Goal: Information Seeking & Learning: Learn about a topic

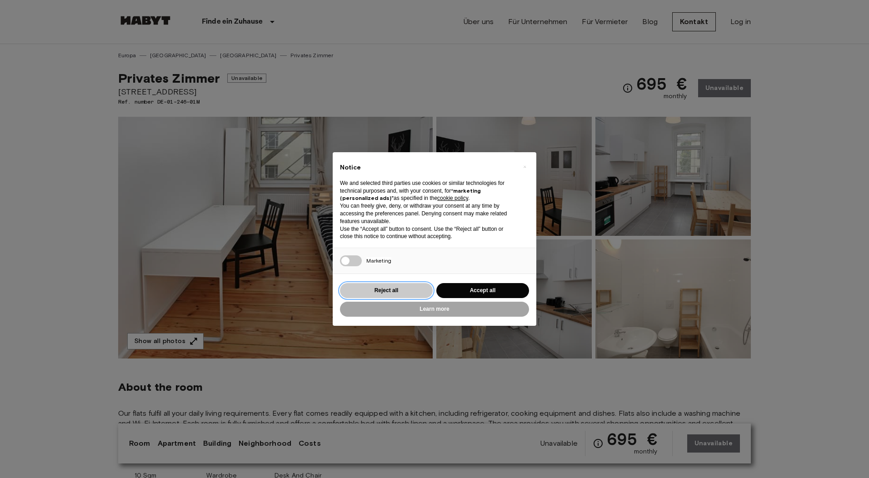
click at [405, 289] on button "Reject all" at bounding box center [386, 290] width 93 height 15
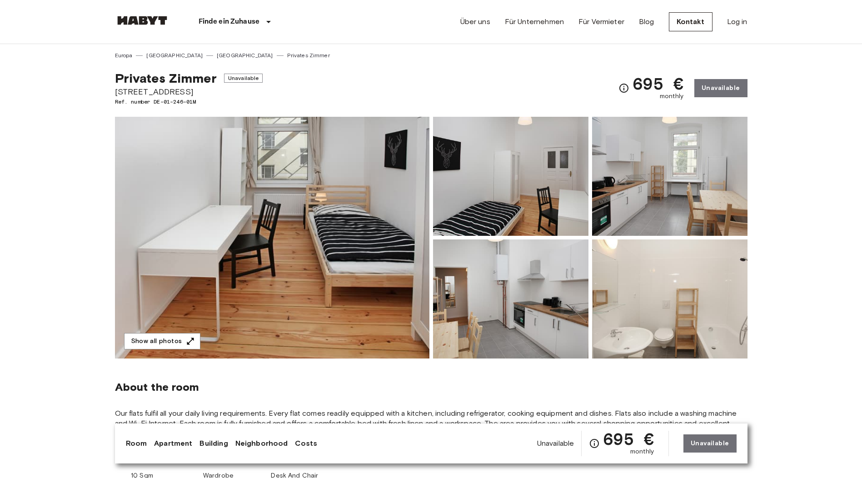
click at [291, 222] on img at bounding box center [272, 238] width 314 height 242
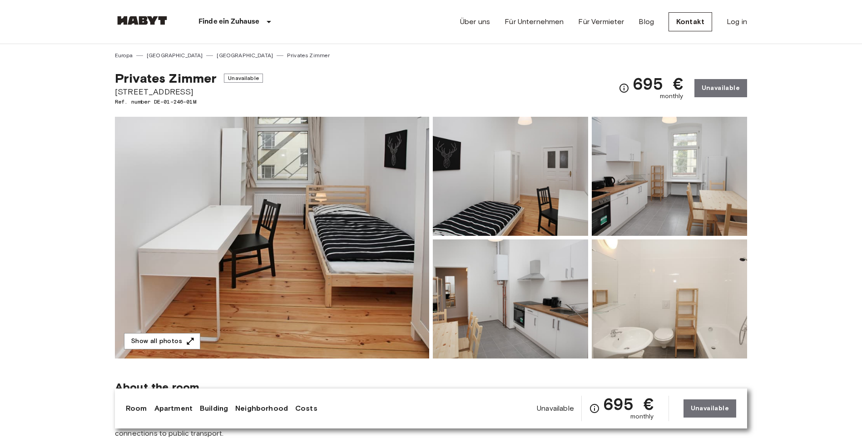
click at [248, 262] on img at bounding box center [272, 238] width 314 height 242
